Goal: Complete application form

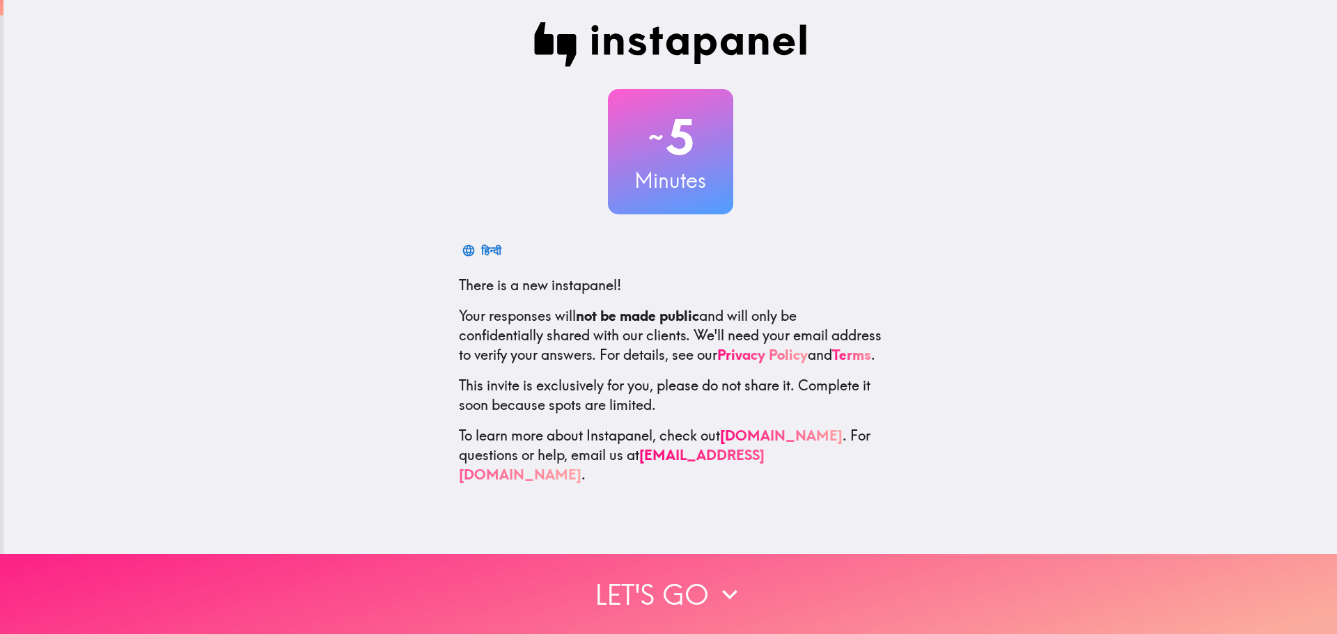
click at [676, 577] on button "Let's go" at bounding box center [668, 594] width 1337 height 80
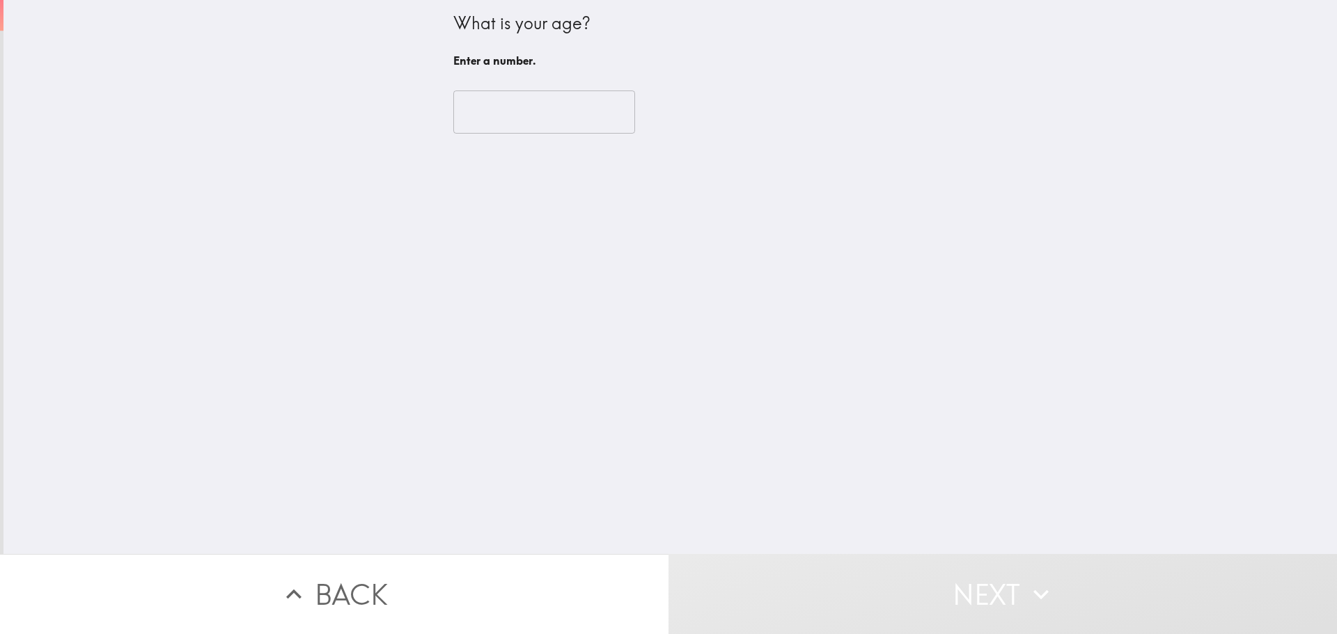
click at [495, 105] on input "number" at bounding box center [544, 112] width 182 height 43
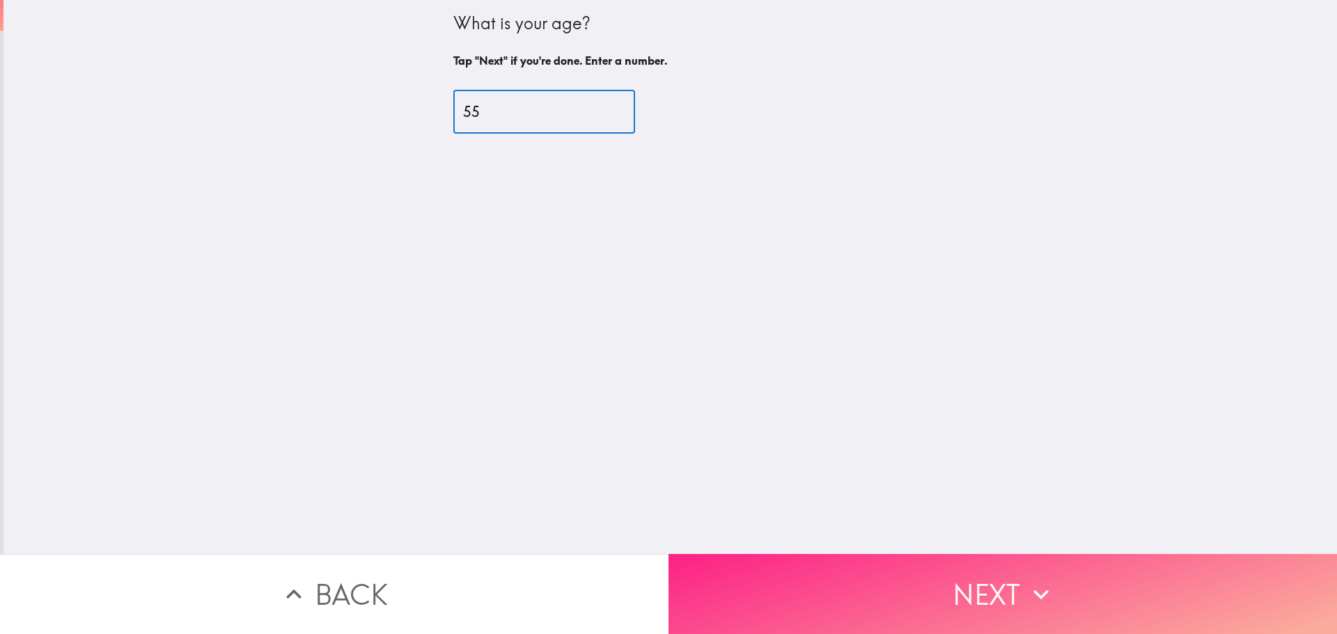
type input "55"
click at [1006, 572] on button "Next" at bounding box center [1003, 594] width 669 height 80
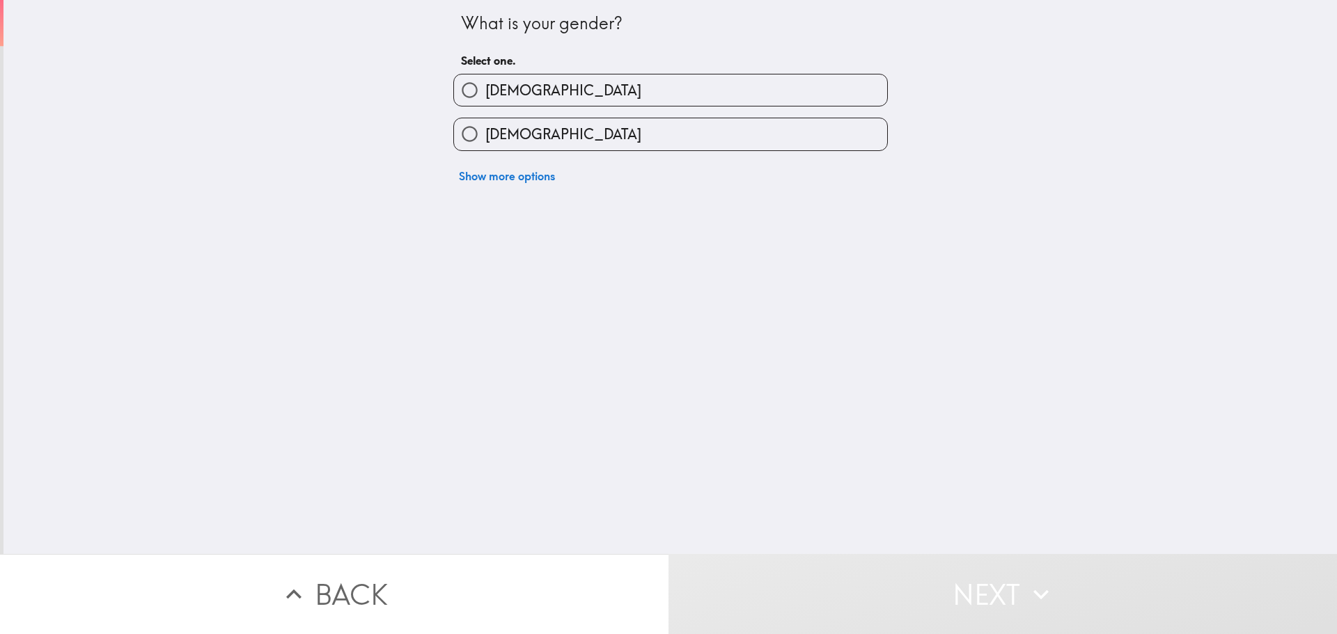
click at [465, 84] on input "[DEMOGRAPHIC_DATA]" at bounding box center [469, 90] width 31 height 31
radio input "true"
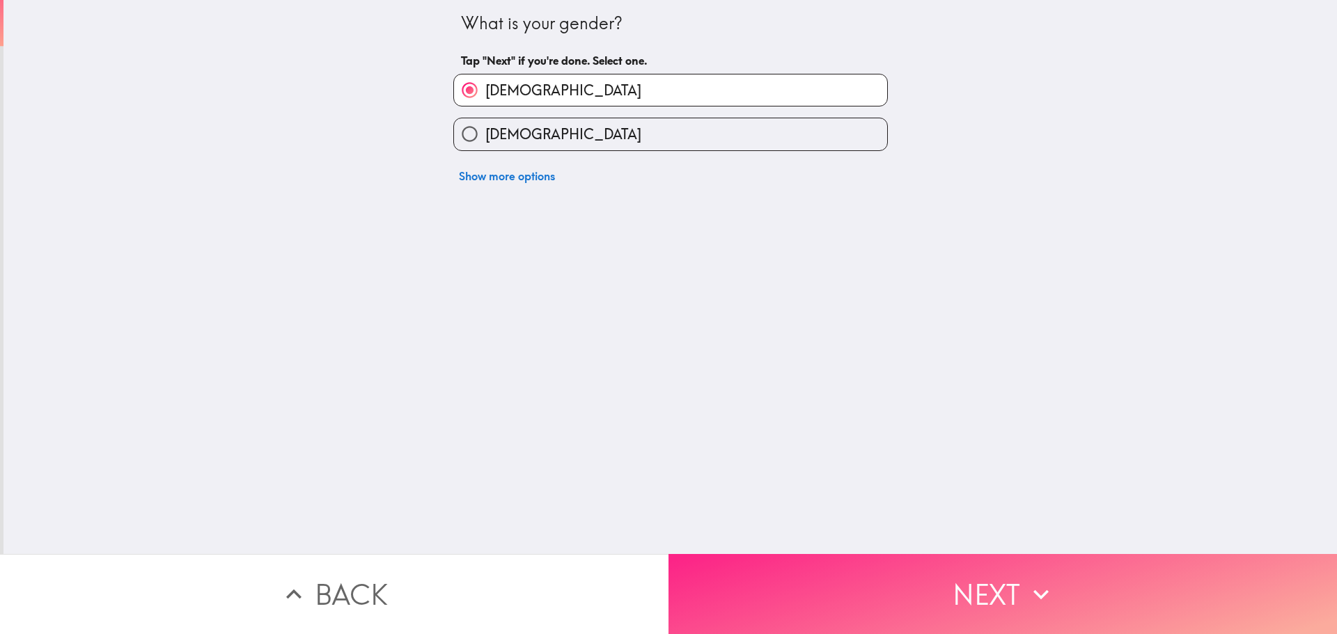
click at [841, 579] on button "Next" at bounding box center [1003, 594] width 669 height 80
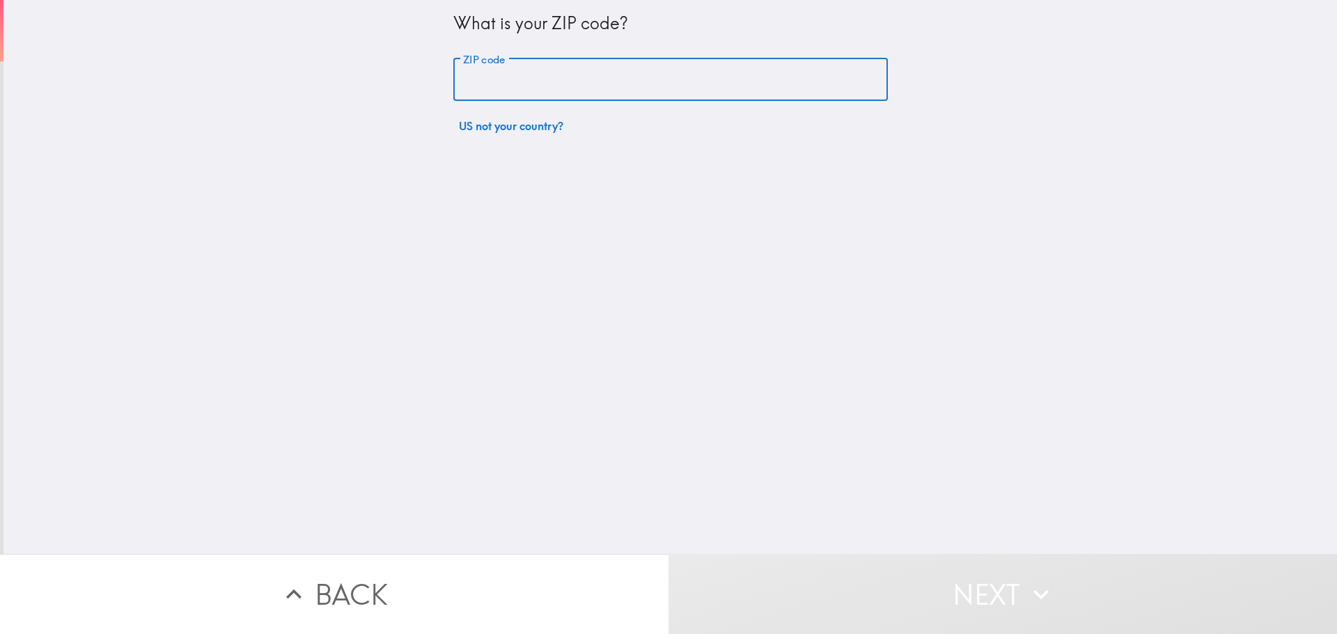
click at [491, 87] on input "ZIP code" at bounding box center [670, 80] width 435 height 43
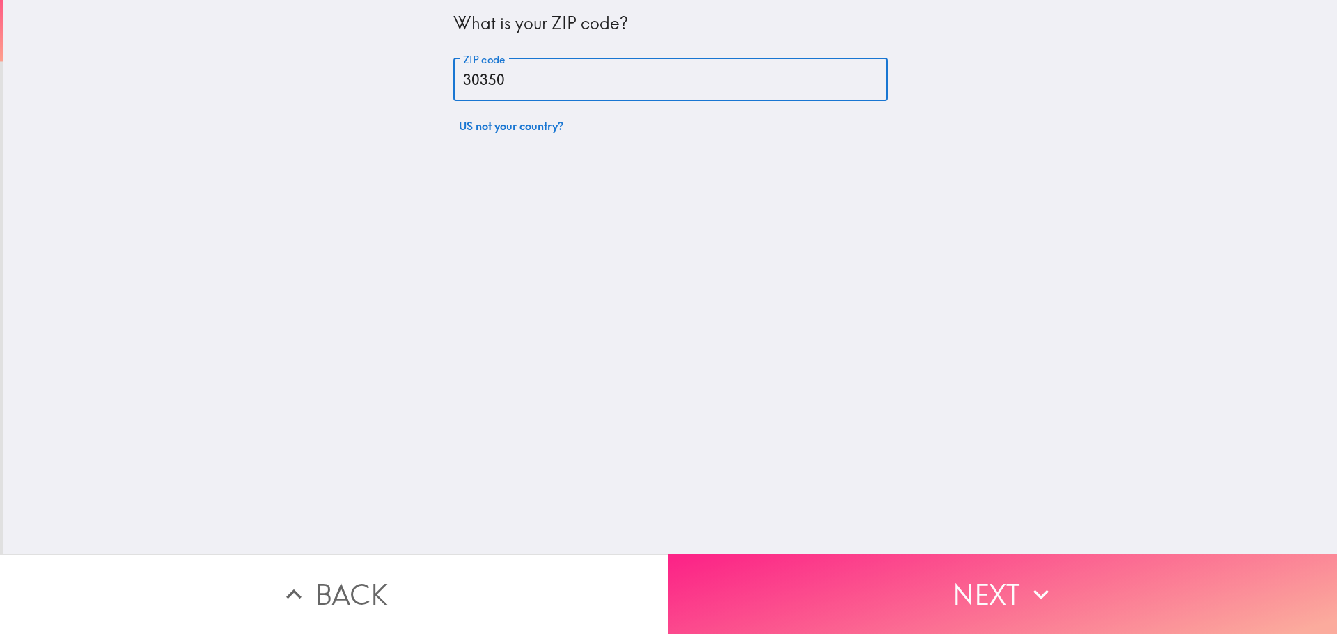
type input "30350"
click at [962, 572] on button "Next" at bounding box center [1003, 594] width 669 height 80
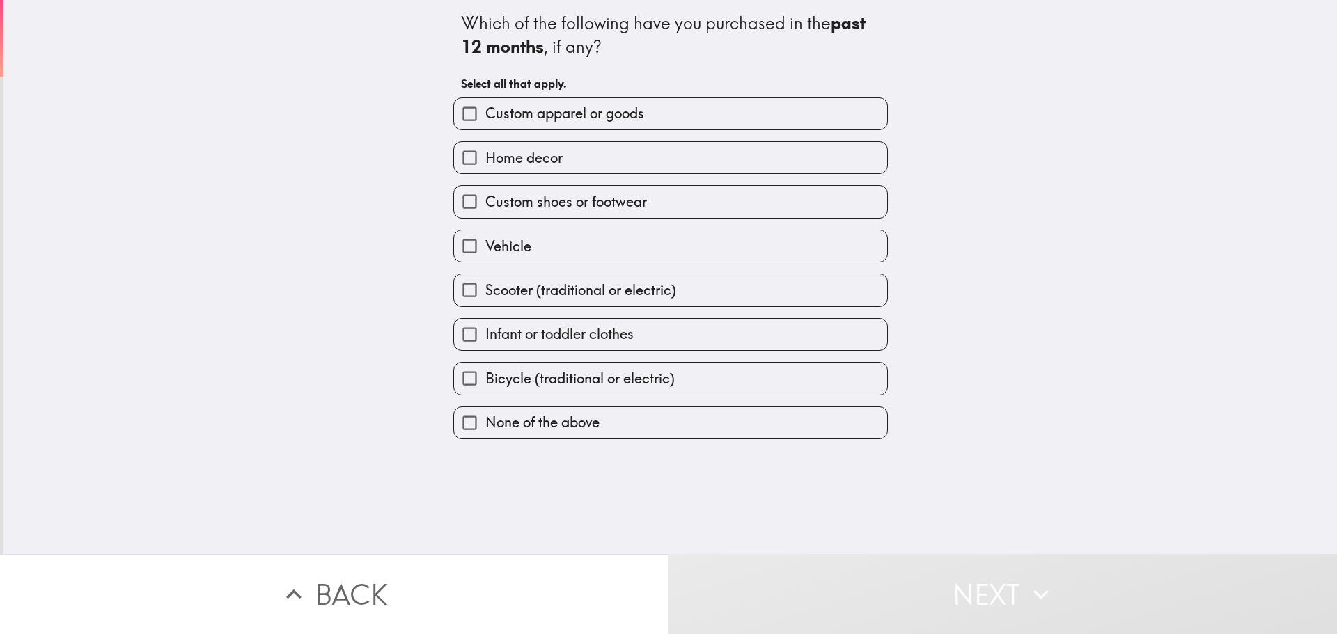
click at [495, 118] on span "Custom apparel or goods" at bounding box center [564, 114] width 159 height 20
click at [485, 118] on input "Custom apparel or goods" at bounding box center [469, 113] width 31 height 31
checkbox input "true"
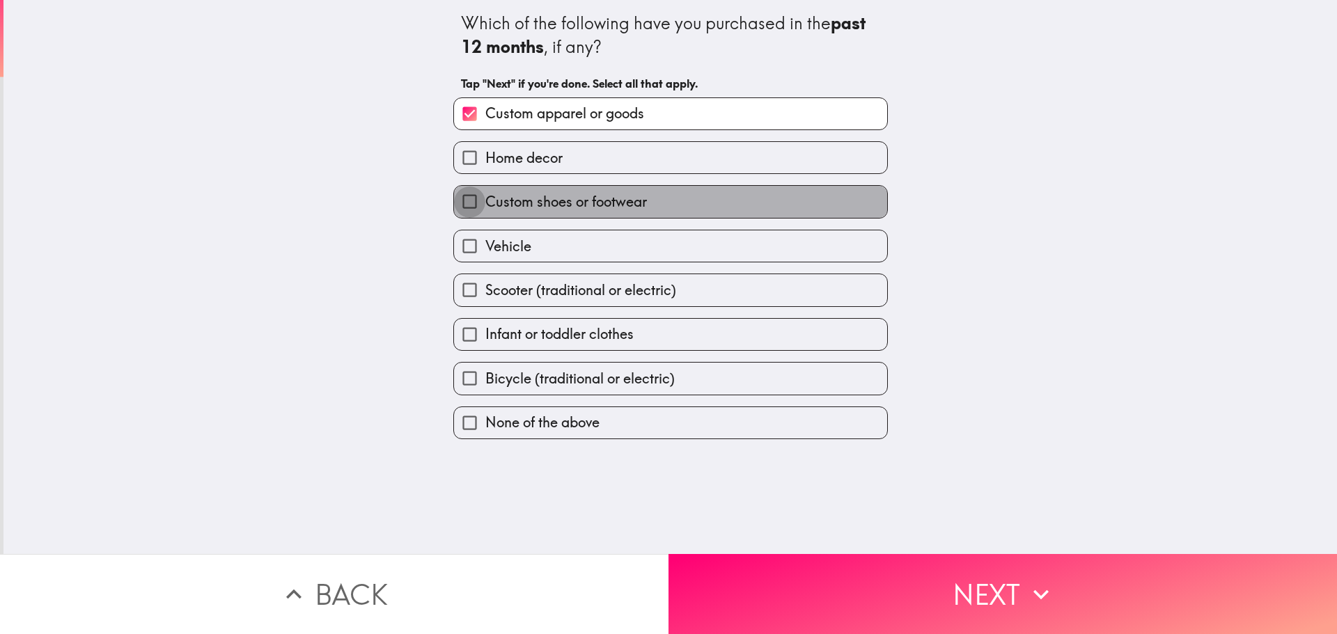
click at [472, 201] on input "Custom shoes or footwear" at bounding box center [469, 201] width 31 height 31
checkbox input "true"
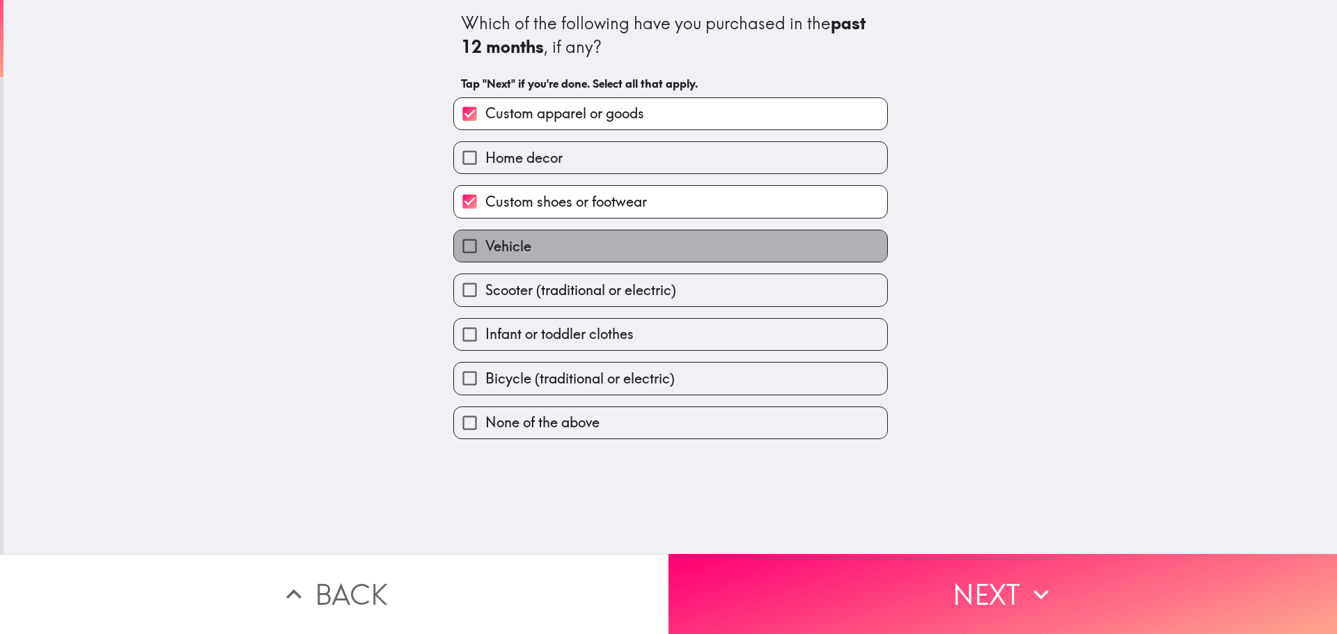
click at [485, 245] on span "Vehicle" at bounding box center [508, 247] width 46 height 20
click at [483, 245] on input "Vehicle" at bounding box center [469, 246] width 31 height 31
checkbox input "true"
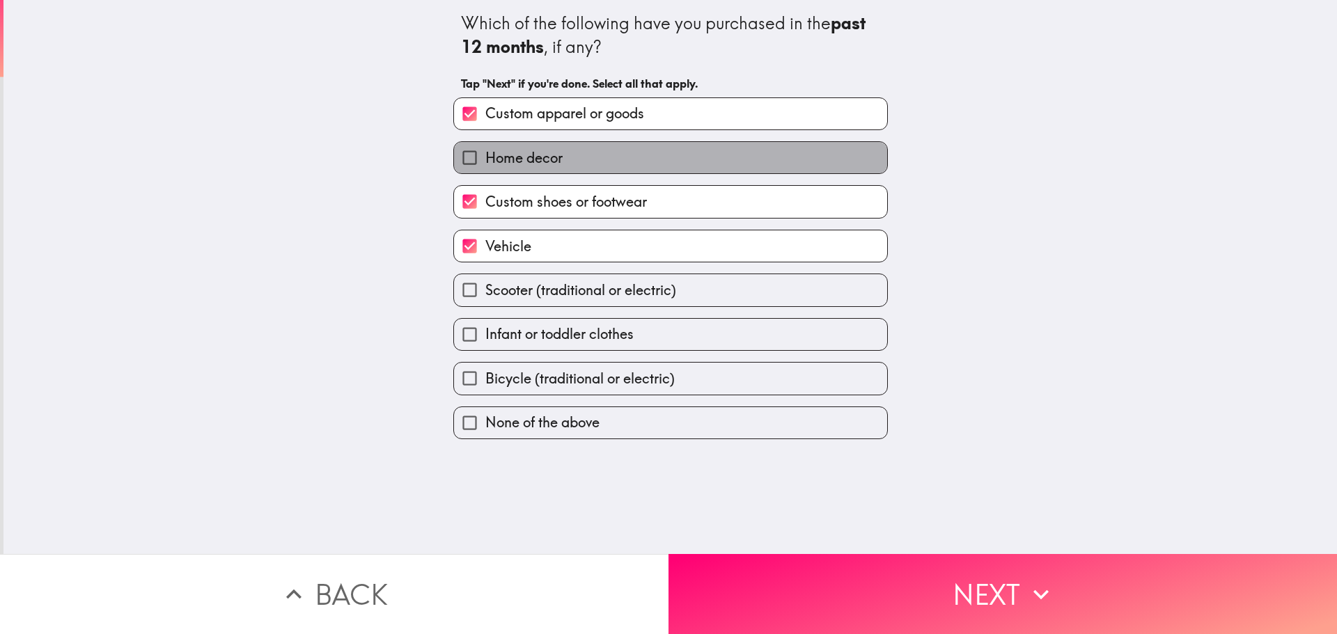
click at [554, 159] on label "Home decor" at bounding box center [670, 157] width 433 height 31
click at [485, 159] on input "Home decor" at bounding box center [469, 157] width 31 height 31
checkbox input "true"
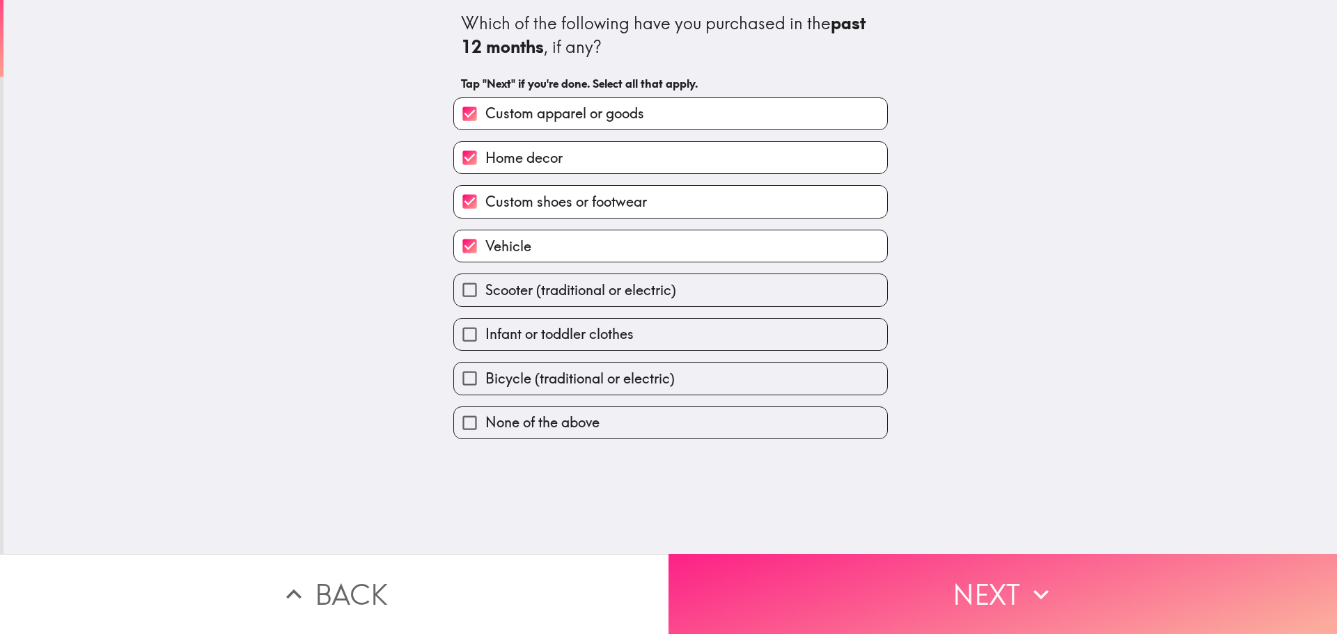
click at [823, 573] on button "Next" at bounding box center [1003, 594] width 669 height 80
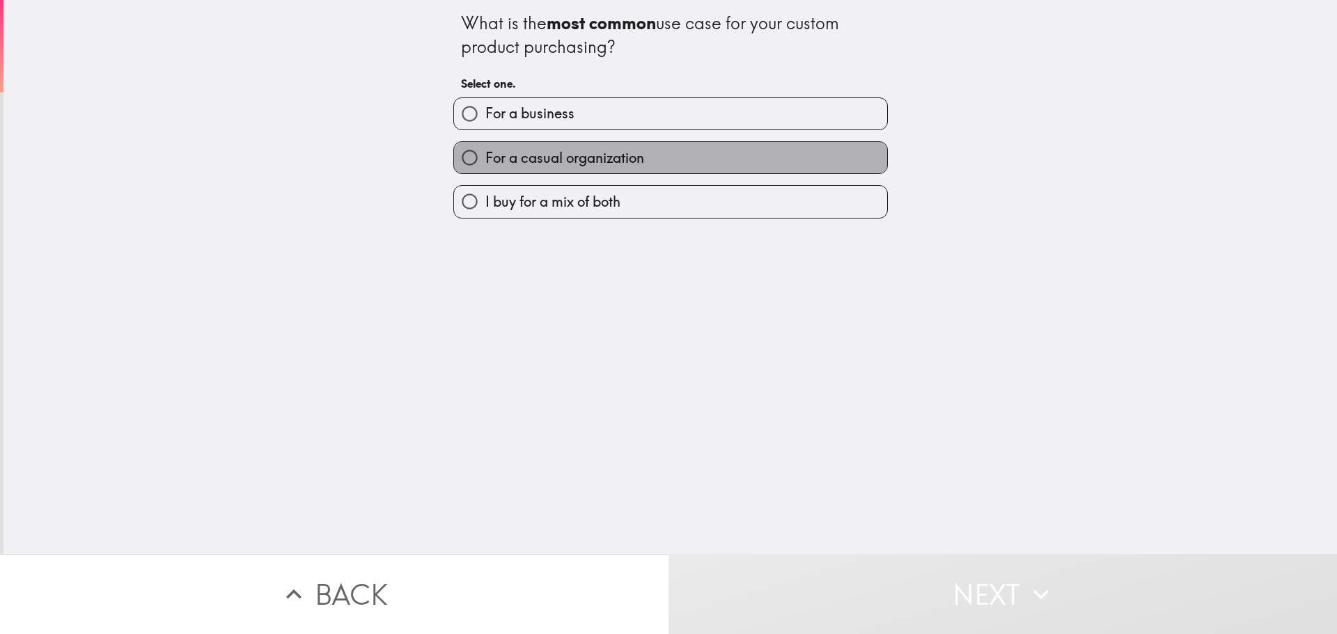
click at [509, 165] on span "For a casual organization" at bounding box center [564, 158] width 159 height 20
click at [485, 165] on input "For a casual organization" at bounding box center [469, 157] width 31 height 31
radio input "true"
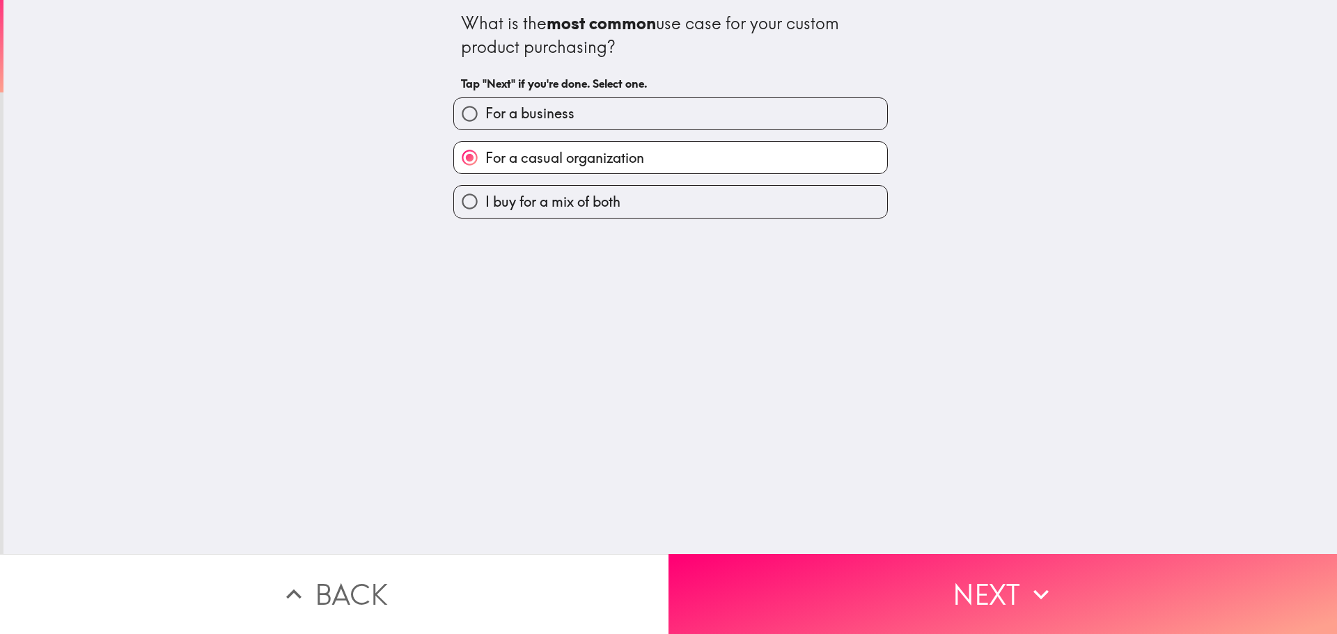
drag, startPoint x: 601, startPoint y: 180, endPoint x: 601, endPoint y: 193, distance: 13.2
click at [601, 181] on div "I buy for a mix of both" at bounding box center [665, 196] width 446 height 44
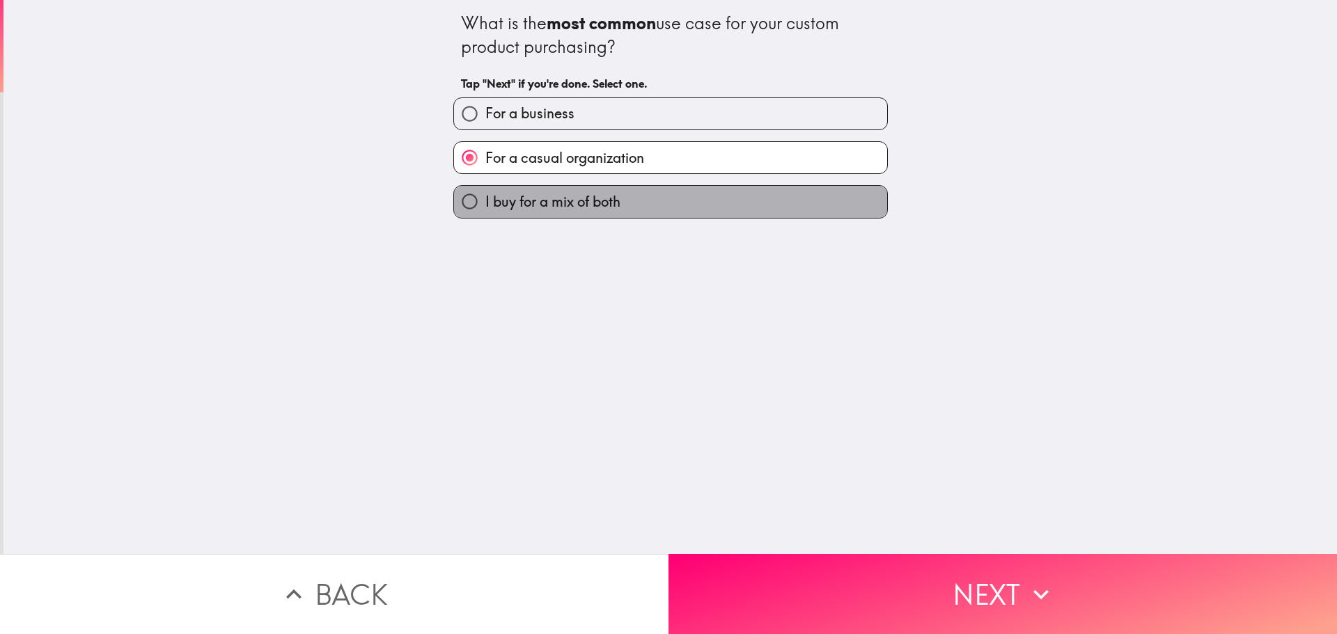
drag, startPoint x: 602, startPoint y: 199, endPoint x: 631, endPoint y: 221, distance: 36.8
click at [602, 202] on span "I buy for a mix of both" at bounding box center [552, 202] width 135 height 20
click at [485, 202] on input "I buy for a mix of both" at bounding box center [469, 201] width 31 height 31
radio input "true"
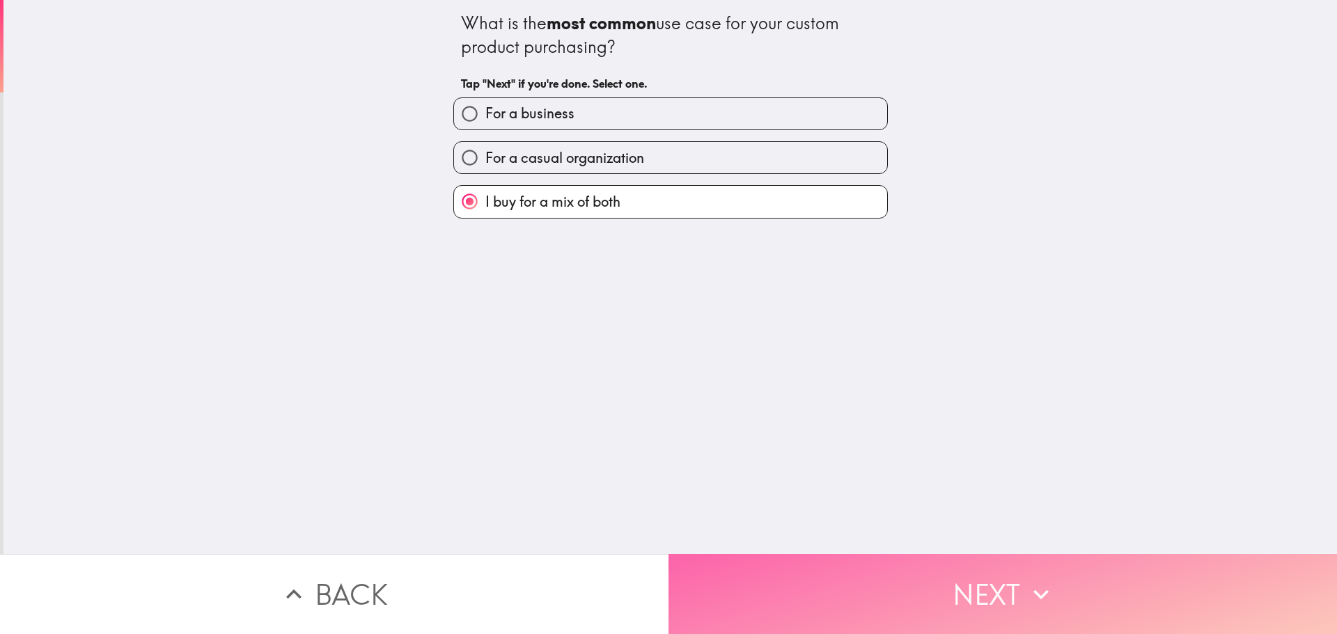
click at [901, 573] on button "Next" at bounding box center [1003, 594] width 669 height 80
